Goal: Information Seeking & Learning: Learn about a topic

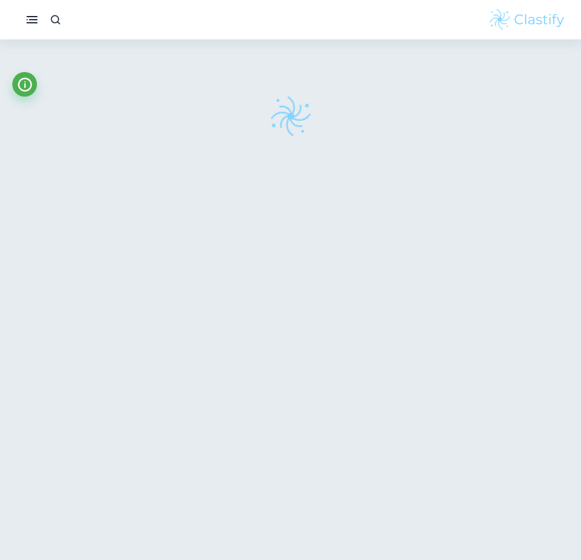
drag, startPoint x: 12, startPoint y: 283, endPoint x: 20, endPoint y: 282, distance: 8.6
click at [12, 283] on div at bounding box center [291, 302] width 578 height 526
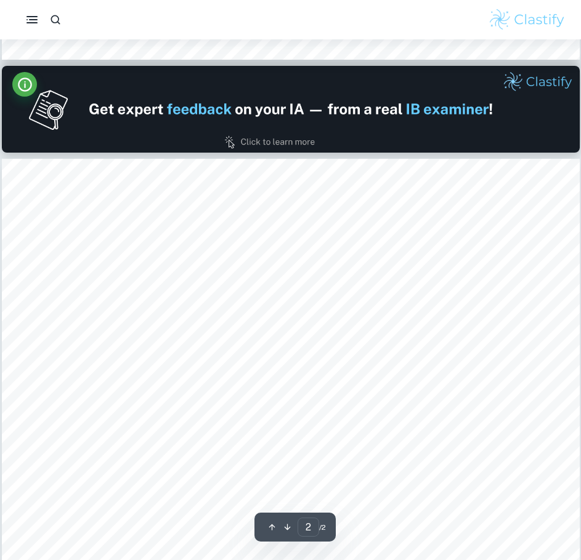
scroll to position [800, 0]
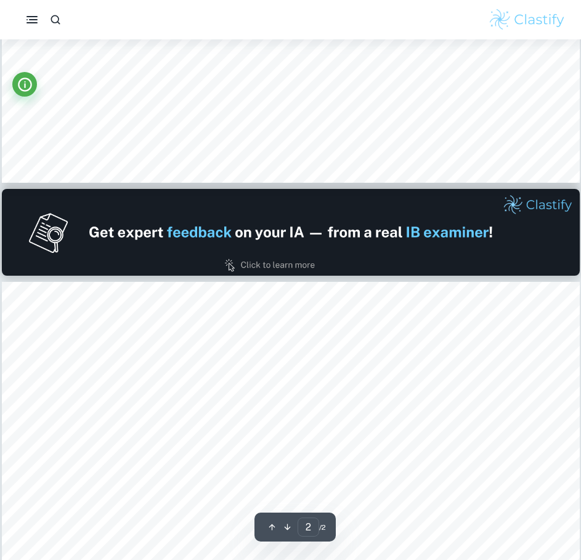
type input "1"
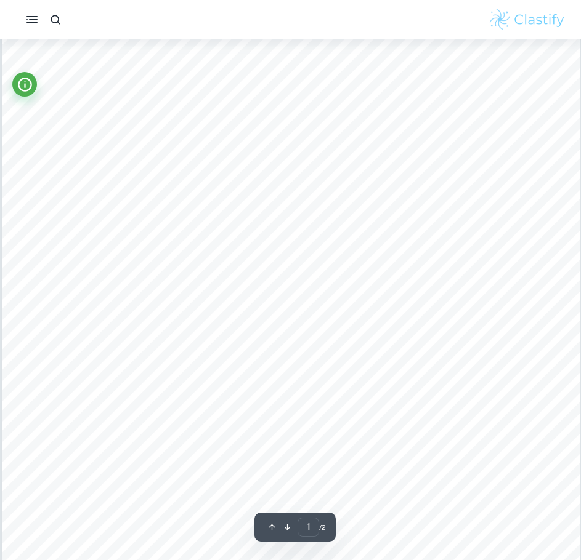
scroll to position [0, 0]
